Goal: Information Seeking & Learning: Understand process/instructions

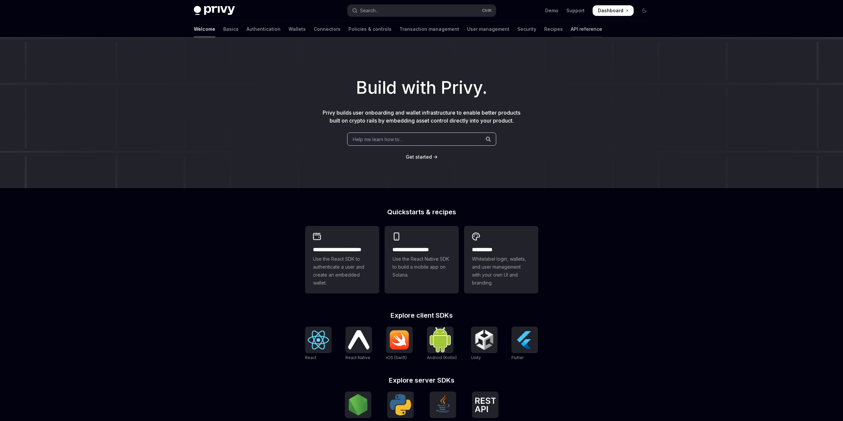
click at [571, 30] on link "API reference" at bounding box center [586, 29] width 31 height 16
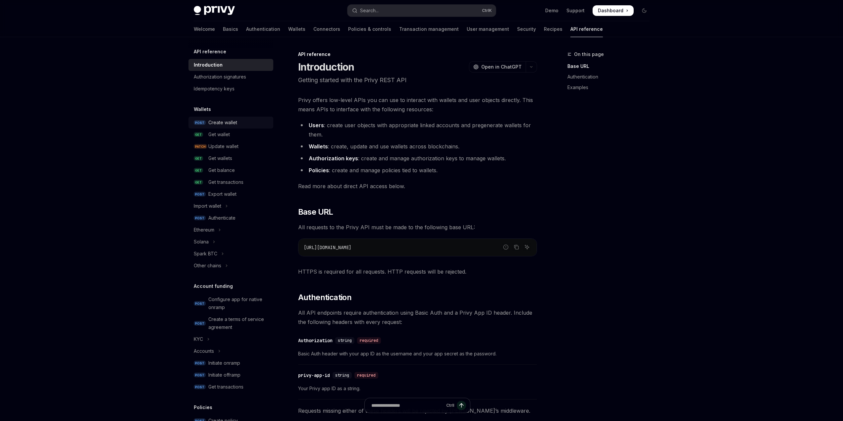
click at [221, 124] on div "Create wallet" at bounding box center [222, 123] width 29 height 8
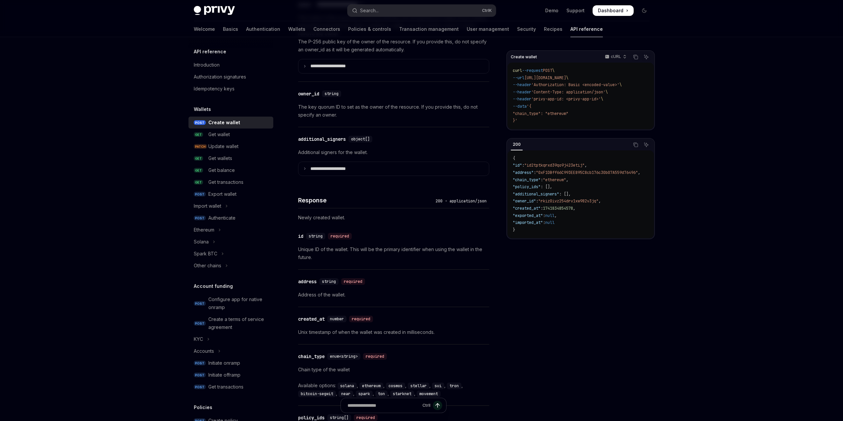
scroll to position [563, 0]
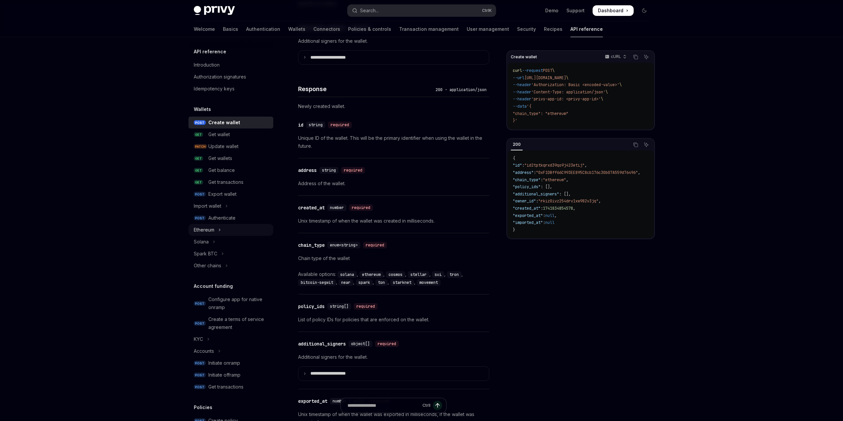
click at [217, 230] on button "Ethereum" at bounding box center [230, 230] width 85 height 12
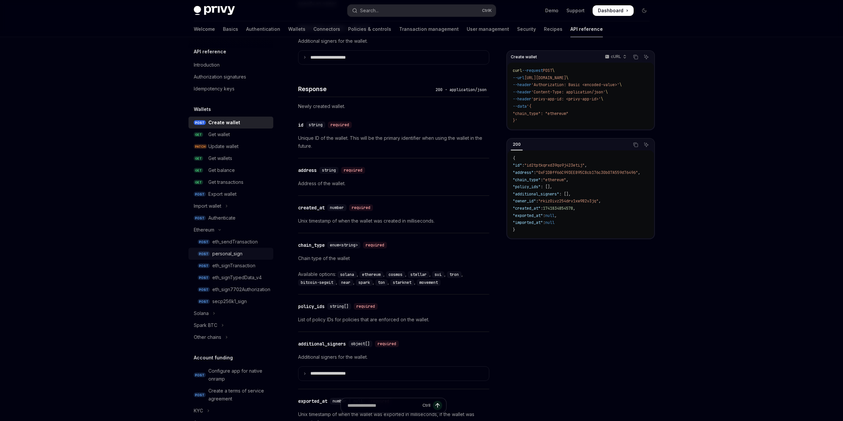
type textarea "*"
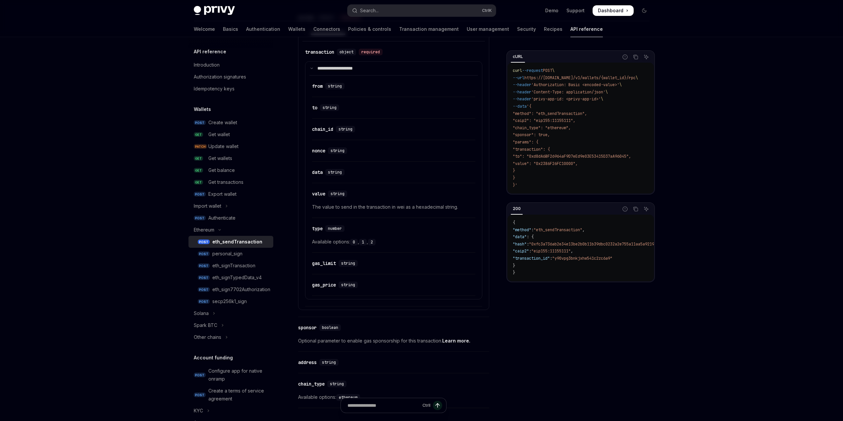
scroll to position [397, 0]
drag, startPoint x: 367, startPoint y: 282, endPoint x: 306, endPoint y: 252, distance: 67.8
click at [306, 252] on details "**********" at bounding box center [393, 180] width 177 height 238
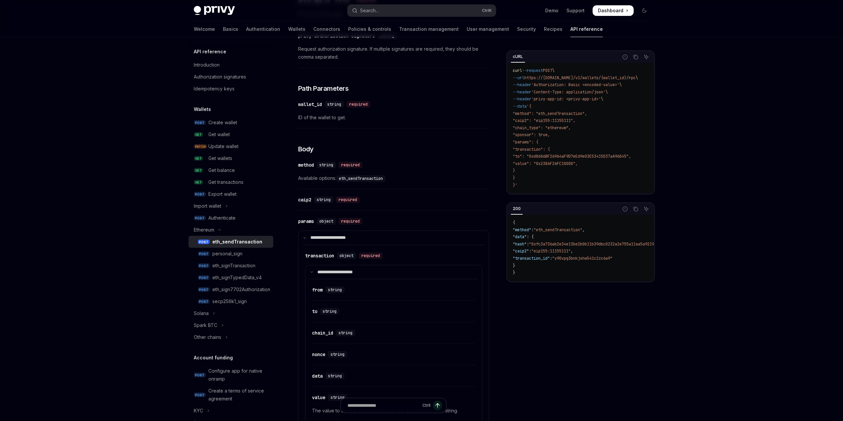
scroll to position [32, 0]
